Goal: Check status: Check status

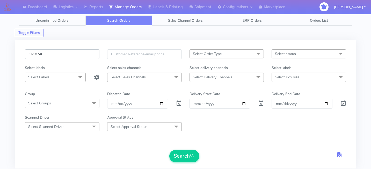
click at [71, 52] on input "1618748" at bounding box center [62, 54] width 75 height 10
paste input "1624460"
type input "1624460"
click at [179, 156] on button "Search" at bounding box center [184, 156] width 30 height 12
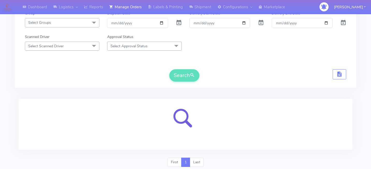
scroll to position [98, 0]
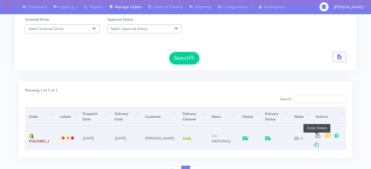
click at [317, 134] on span at bounding box center [318, 136] width 9 height 5
select select "5"
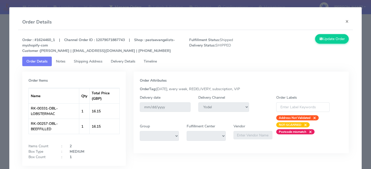
click at [134, 64] on link "Delivery Details" at bounding box center [123, 62] width 33 height 10
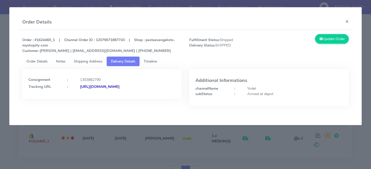
click at [166, 64] on ul "Order Details Notes Shipping Address Delivery Details Timeline" at bounding box center [185, 62] width 327 height 10
click at [157, 63] on span "Timeline" at bounding box center [150, 61] width 13 height 5
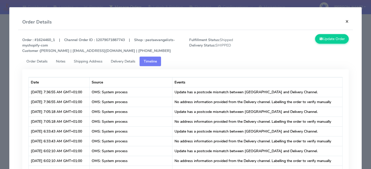
click at [345, 23] on button "×" at bounding box center [347, 22] width 12 height 14
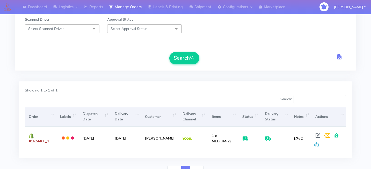
scroll to position [0, 0]
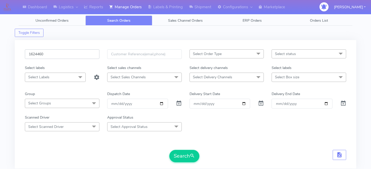
click at [64, 52] on input "1624460" at bounding box center [62, 54] width 75 height 10
paste input "1622929"
type input "1622929"
click at [182, 152] on button "Search" at bounding box center [184, 156] width 30 height 12
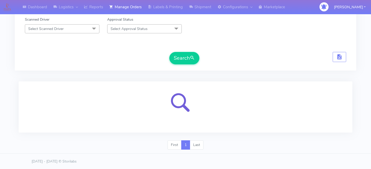
scroll to position [73, 0]
